Goal: Task Accomplishment & Management: Use online tool/utility

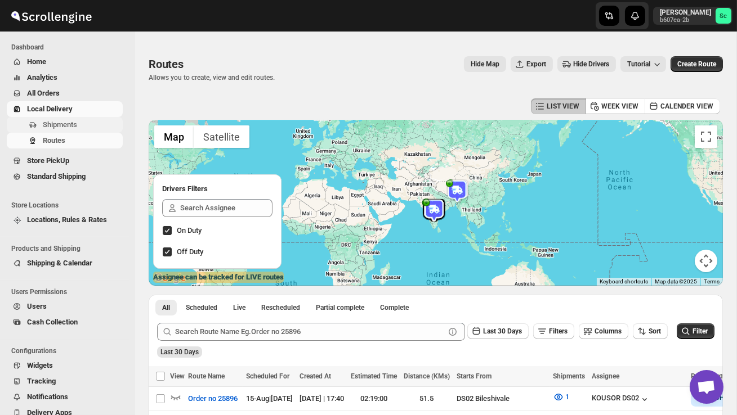
click at [68, 124] on span "Shipments" at bounding box center [60, 124] width 34 height 8
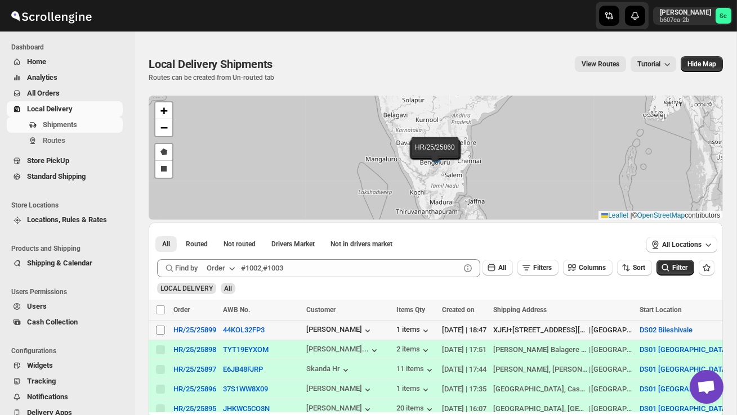
click at [160, 329] on input "Select shipment" at bounding box center [160, 330] width 9 height 9
checkbox input "true"
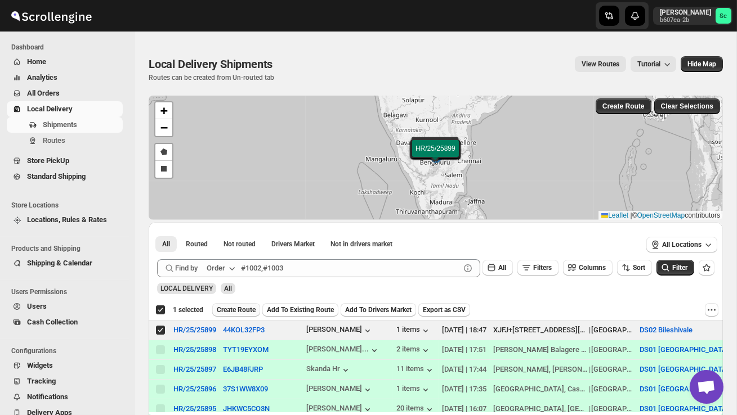
click at [231, 312] on span "Create Route" at bounding box center [236, 310] width 39 height 9
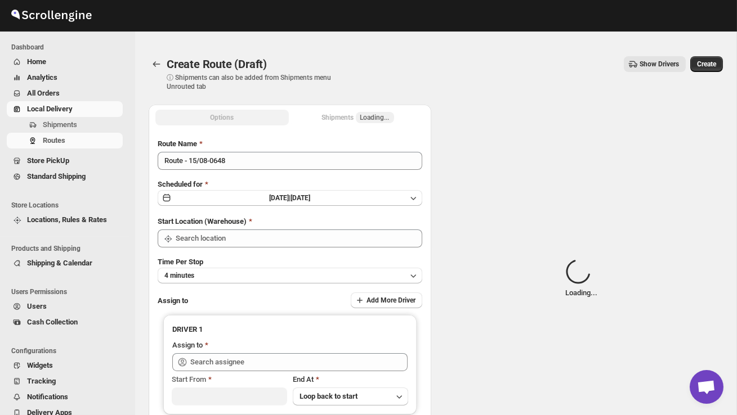
type input "DS02 Bileshivale"
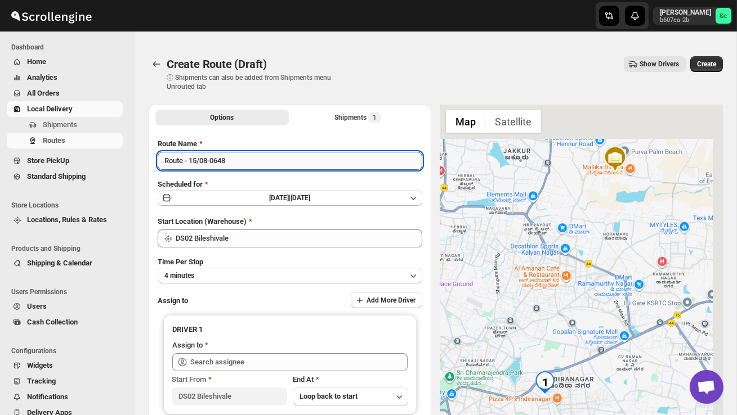
click at [245, 165] on input "Route - 15/08-0648" at bounding box center [290, 161] width 265 height 18
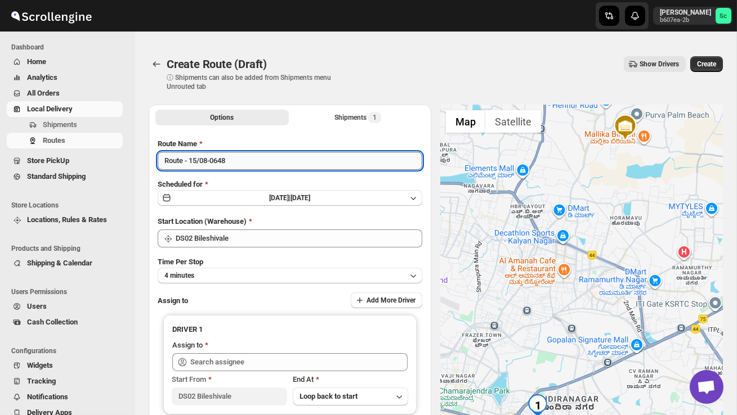
click at [209, 168] on input "Route - 15/08-0648" at bounding box center [290, 161] width 265 height 18
drag, startPoint x: 244, startPoint y: 164, endPoint x: 237, endPoint y: 154, distance: 11.7
click at [237, 154] on input "Route - 15/08-0648" at bounding box center [290, 161] width 265 height 18
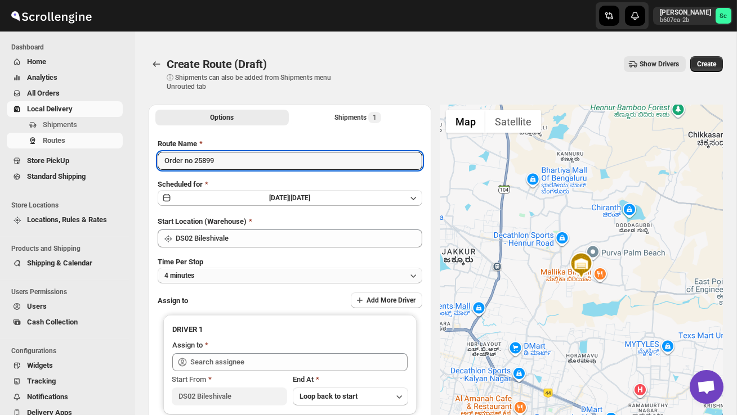
type input "Order no 25899"
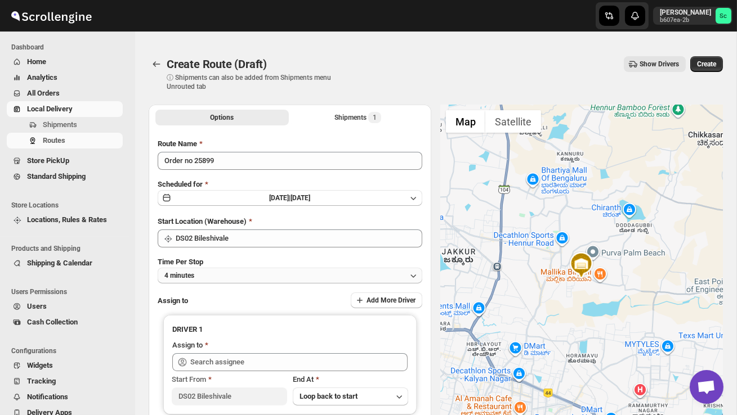
click at [200, 273] on button "4 minutes" at bounding box center [290, 276] width 265 height 16
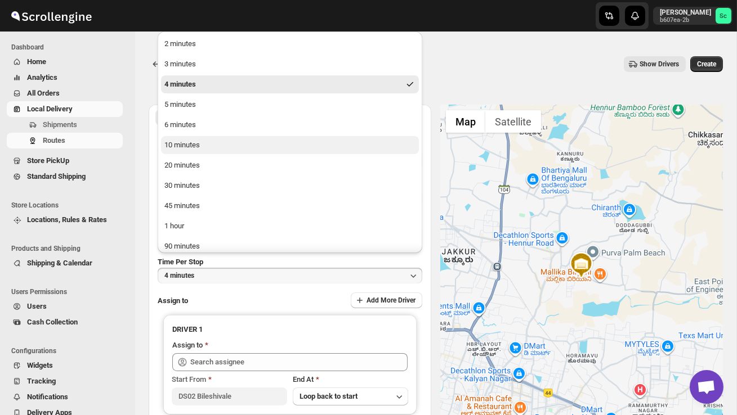
click at [182, 153] on button "10 minutes" at bounding box center [290, 145] width 258 height 18
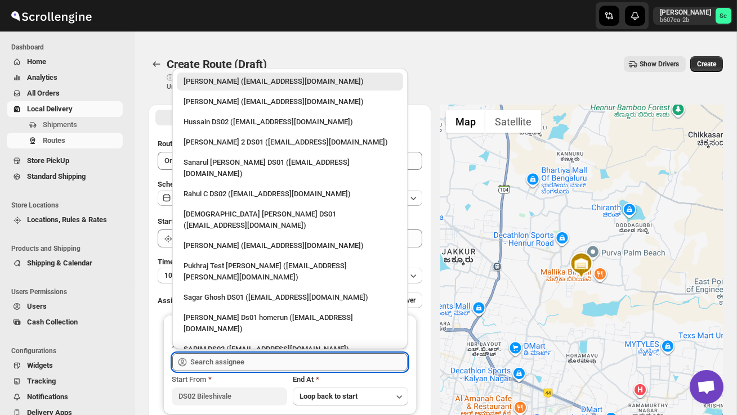
click at [207, 362] on input "text" at bounding box center [298, 362] width 217 height 18
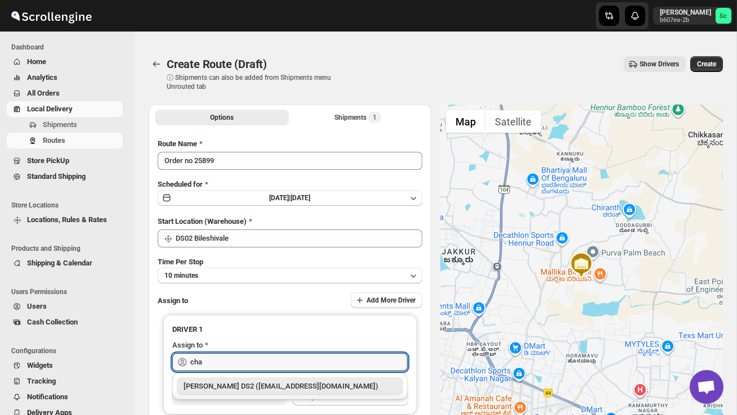
click at [231, 386] on div "[PERSON_NAME] DS2 ([EMAIL_ADDRESS][DOMAIN_NAME])" at bounding box center [289, 386] width 213 height 11
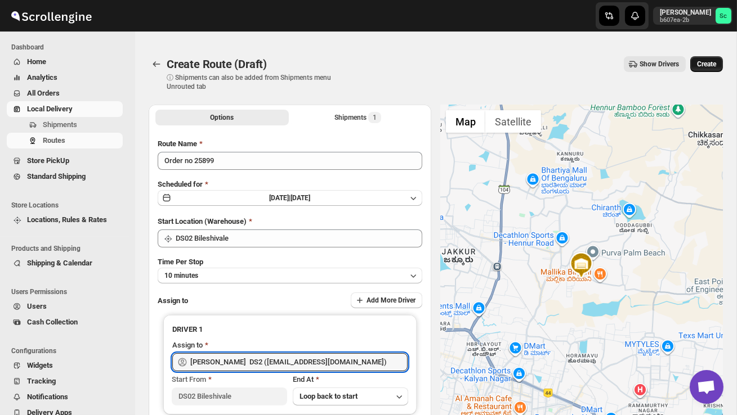
type input "[PERSON_NAME] DS2 ([EMAIL_ADDRESS][DOMAIN_NAME])"
click at [702, 66] on span "Create" at bounding box center [706, 64] width 19 height 9
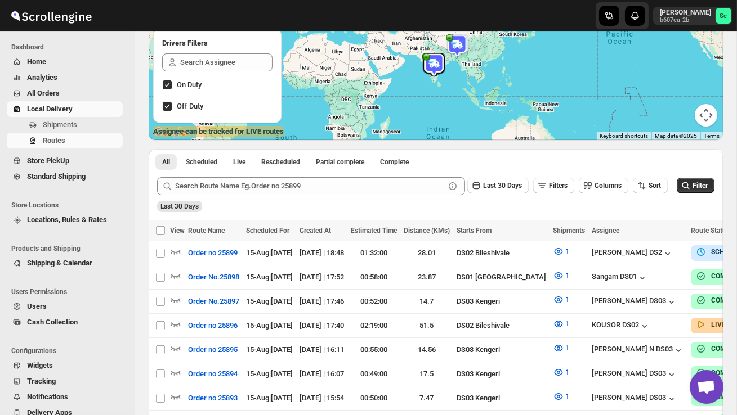
scroll to position [300, 0]
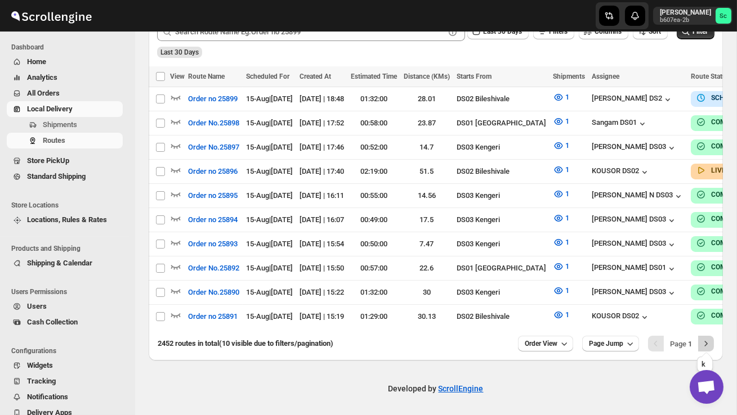
click at [708, 344] on icon "Next" at bounding box center [705, 343] width 11 height 11
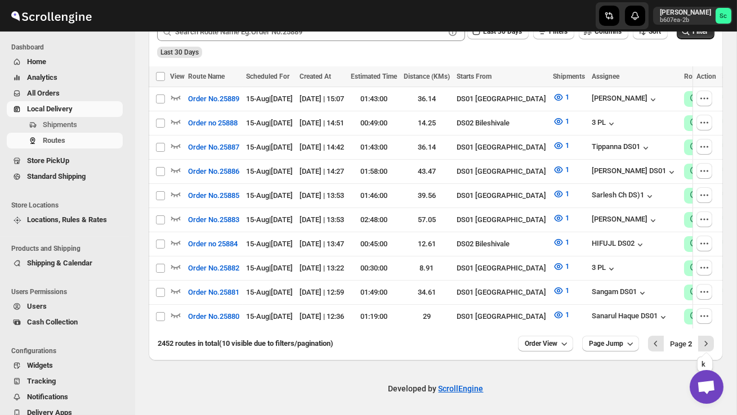
click at [708, 344] on icon "Next" at bounding box center [705, 343] width 11 height 11
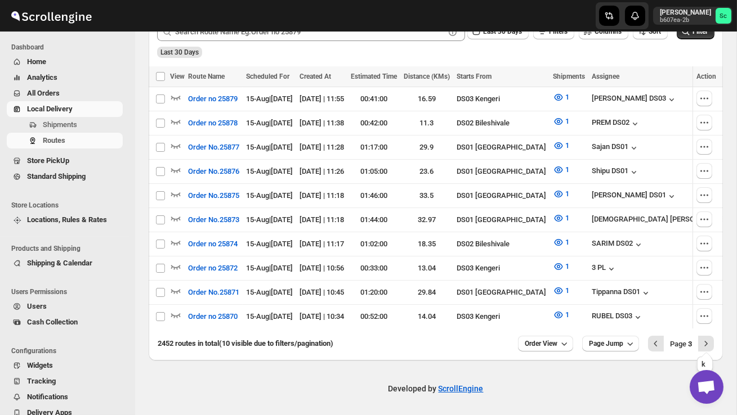
click at [708, 344] on icon "Next" at bounding box center [705, 343] width 11 height 11
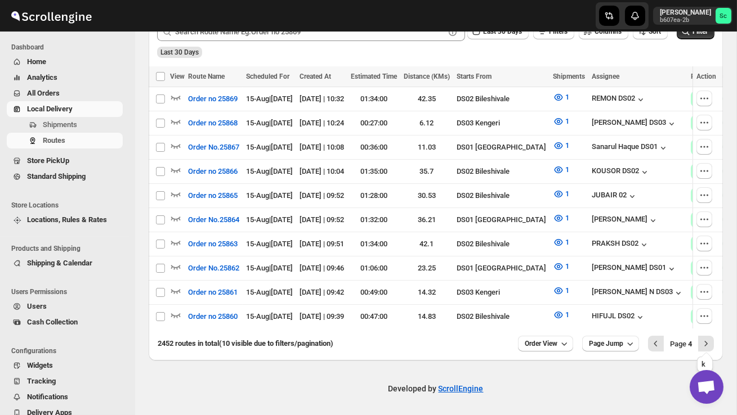
click at [708, 344] on icon "Next" at bounding box center [705, 343] width 11 height 11
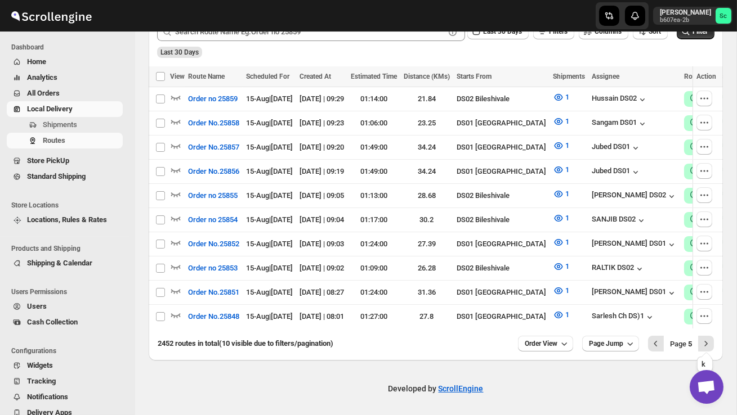
click at [708, 344] on icon "Next" at bounding box center [705, 343] width 11 height 11
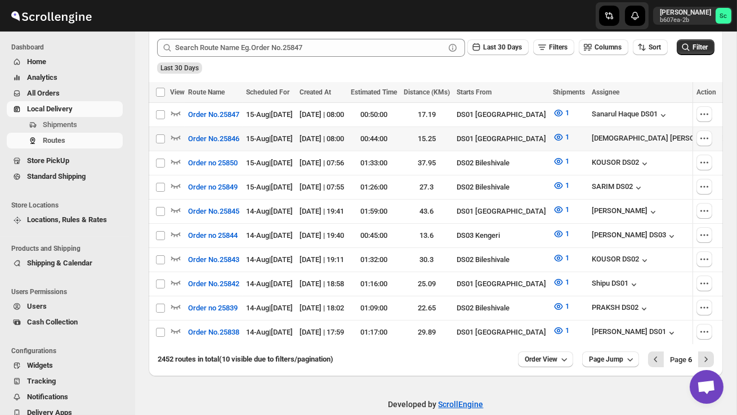
scroll to position [0, 0]
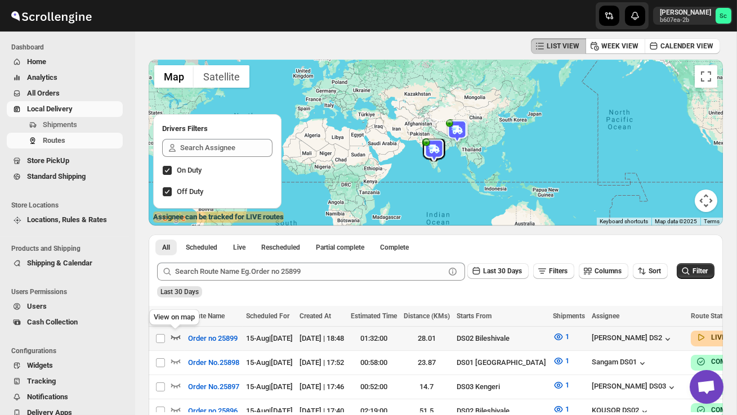
click at [175, 339] on icon "button" at bounding box center [175, 337] width 11 height 11
